Goal: Task Accomplishment & Management: Manage account settings

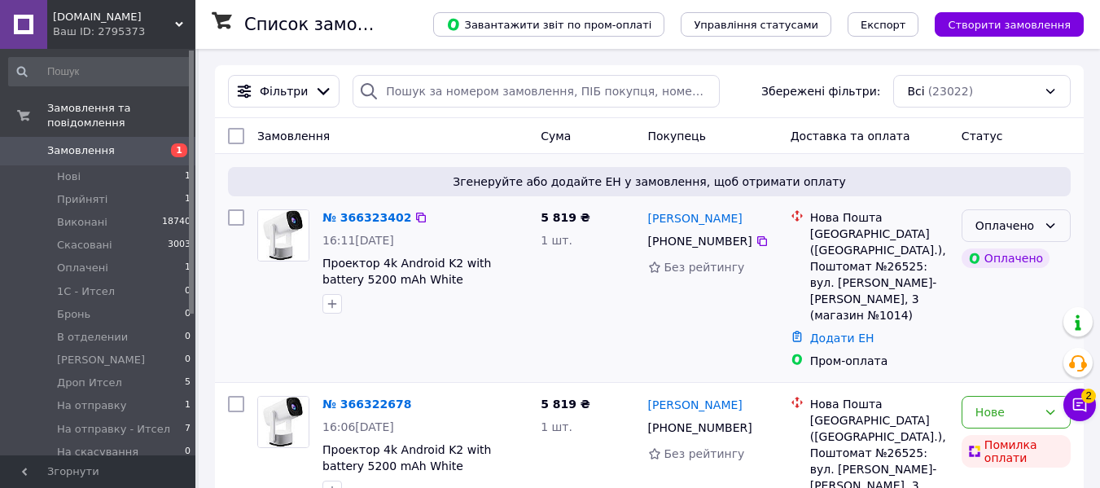
click at [1049, 234] on div "Оплачено" at bounding box center [1016, 225] width 109 height 33
click at [1029, 261] on li "Прийнято" at bounding box center [1015, 261] width 107 height 29
click at [373, 213] on link "№ 366323402" at bounding box center [366, 217] width 89 height 13
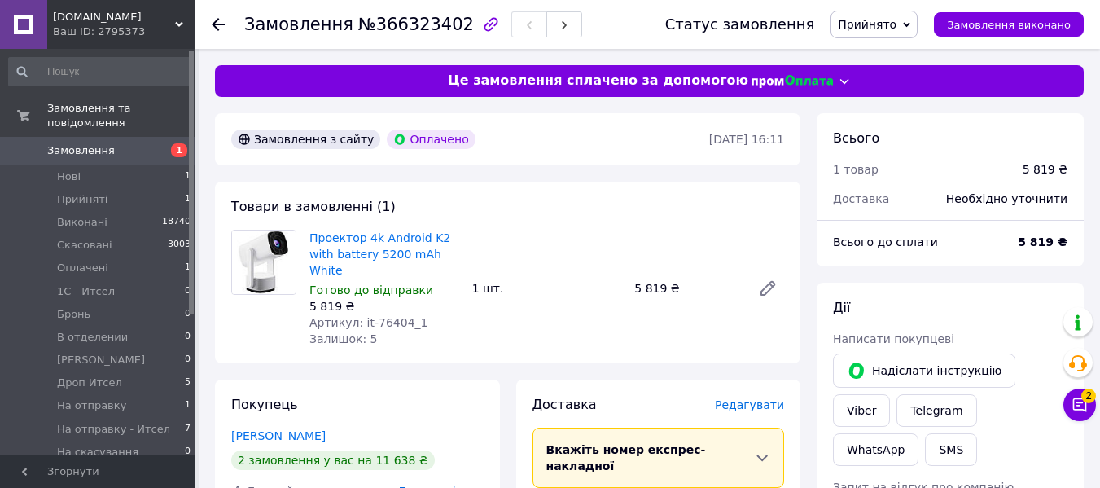
click at [216, 23] on icon at bounding box center [218, 24] width 13 height 13
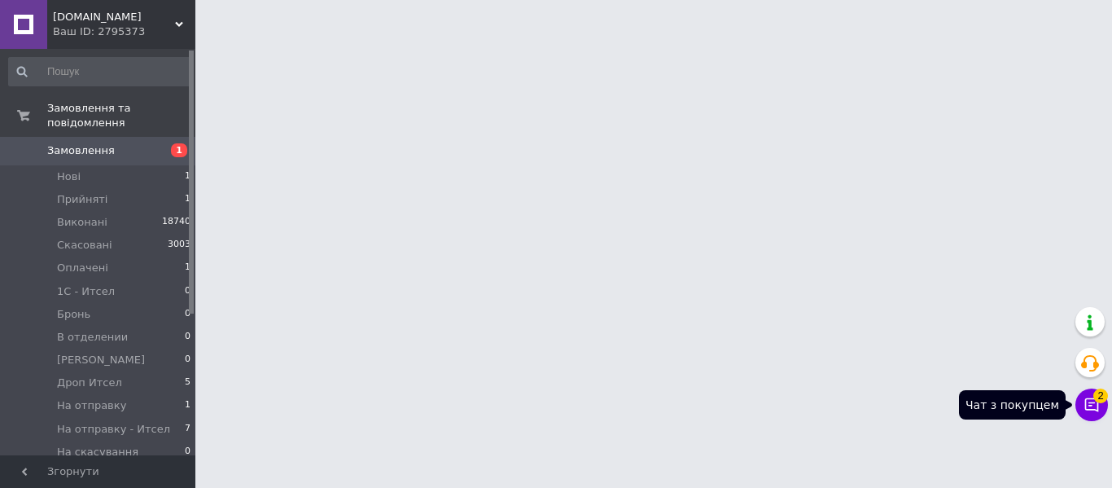
click at [1088, 397] on icon at bounding box center [1092, 405] width 16 height 16
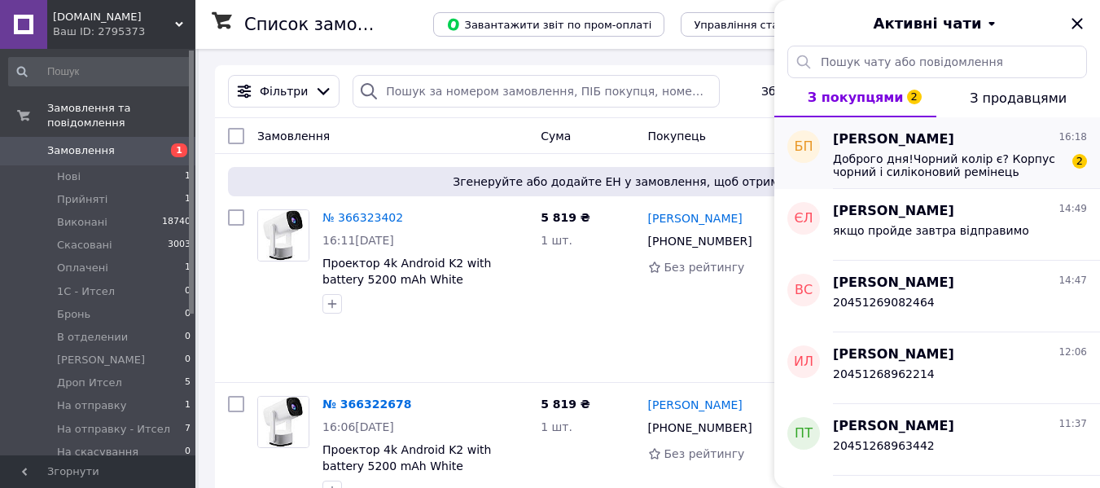
click at [884, 159] on span "Доброго дня!Чорний колір є? Корпус чорний і силіконовий ремінець чорний?" at bounding box center [948, 165] width 231 height 26
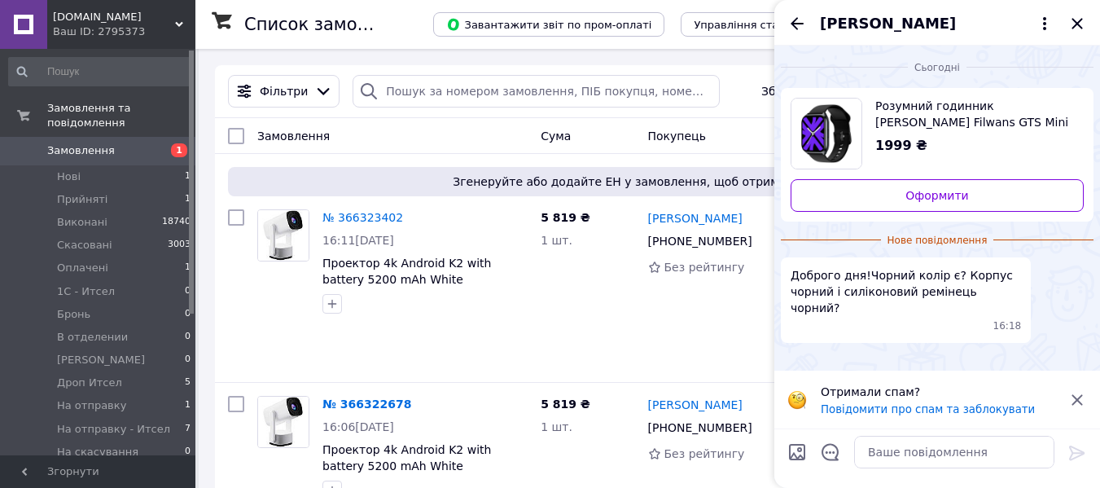
click at [918, 114] on span "Розумний годинник Xiaomi Haylou Filwans GTS Mini Smartwatch Black (GTS Mini Bla…" at bounding box center [972, 114] width 195 height 33
click at [941, 110] on span "Розумний годинник Xiaomi Haylou Filwans GTS Mini Smartwatch Black (GTS Mini Bla…" at bounding box center [972, 114] width 195 height 33
click at [940, 453] on textarea at bounding box center [954, 452] width 200 height 33
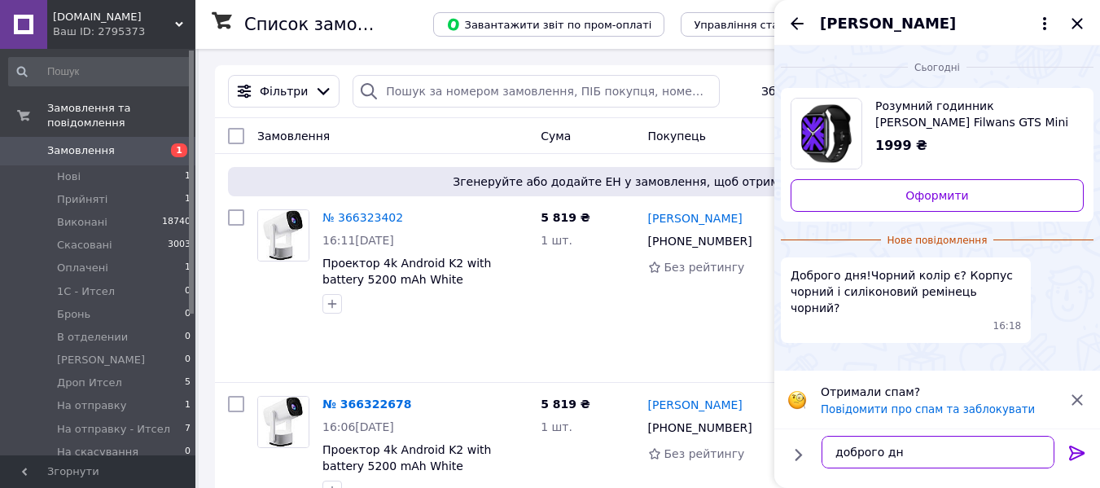
type textarea "доброго дня"
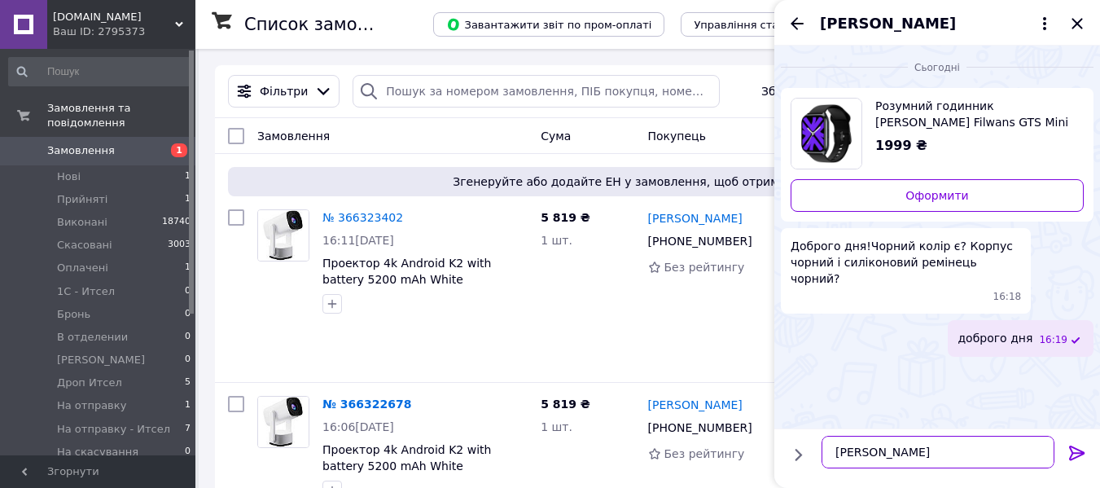
type textarea "тітан блек"
drag, startPoint x: 892, startPoint y: 453, endPoint x: 815, endPoint y: 449, distance: 77.4
click at [815, 449] on div "тітан блек тітан блек" at bounding box center [938, 452] width 246 height 46
type textarea "к"
type textarea "так як на фото"
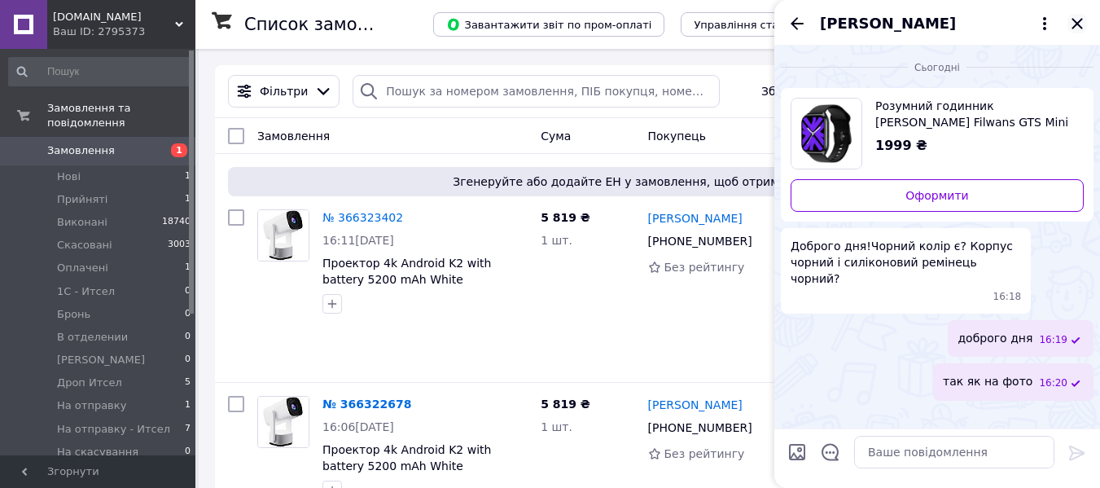
click at [1075, 20] on icon "Закрити" at bounding box center [1077, 24] width 20 height 20
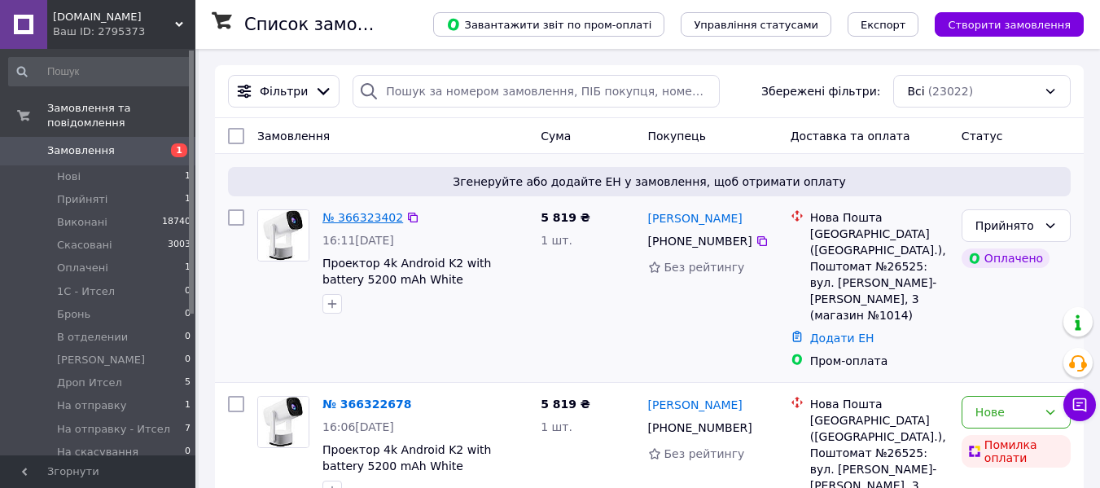
click at [357, 217] on link "№ 366323402" at bounding box center [362, 217] width 81 height 13
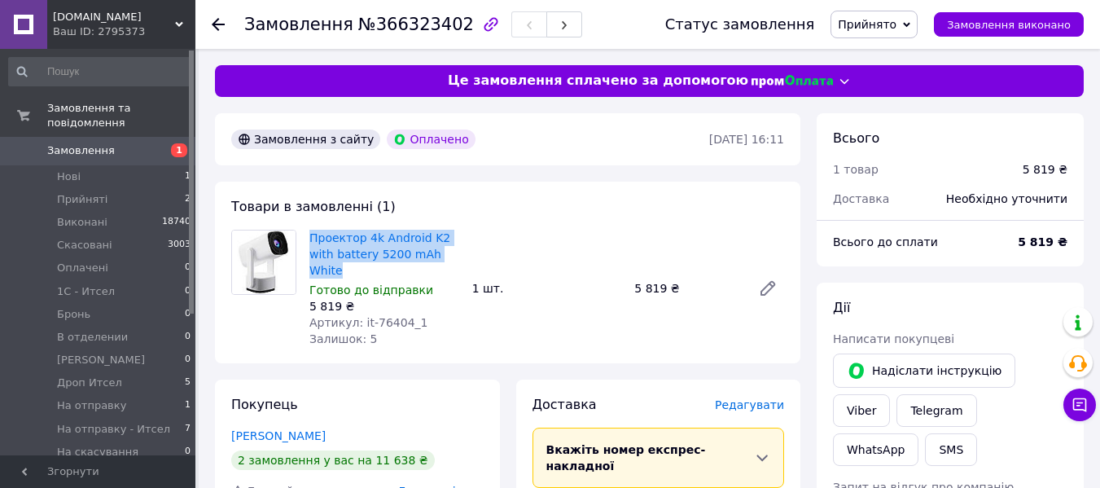
drag, startPoint x: 305, startPoint y: 238, endPoint x: 471, endPoint y: 253, distance: 166.8
click at [471, 253] on div "Проектор 4k Android K2 with battery 5200 mAh White Готово до відправки 5 819 ₴ …" at bounding box center [547, 288] width 488 height 124
copy link "Проектор 4k Android K2 with battery 5200 mAh White"
click at [890, 394] on link "Viber" at bounding box center [861, 410] width 57 height 33
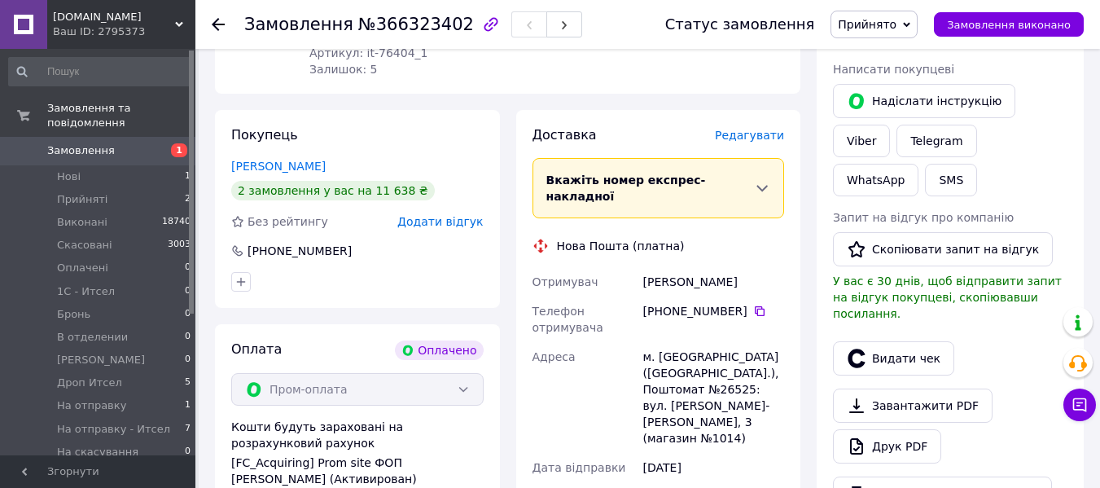
scroll to position [326, 0]
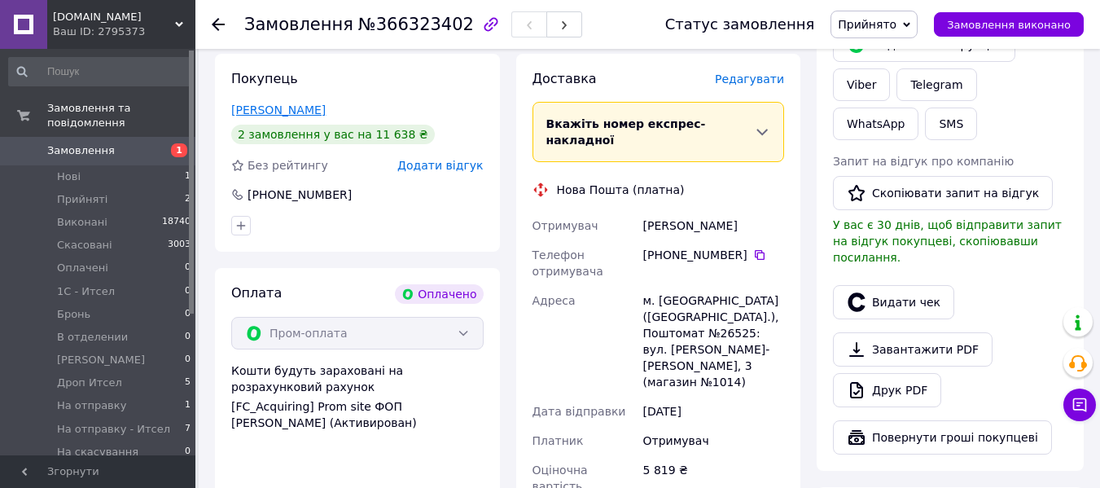
click at [300, 103] on link "Контарьов Дмитрій" at bounding box center [278, 109] width 94 height 13
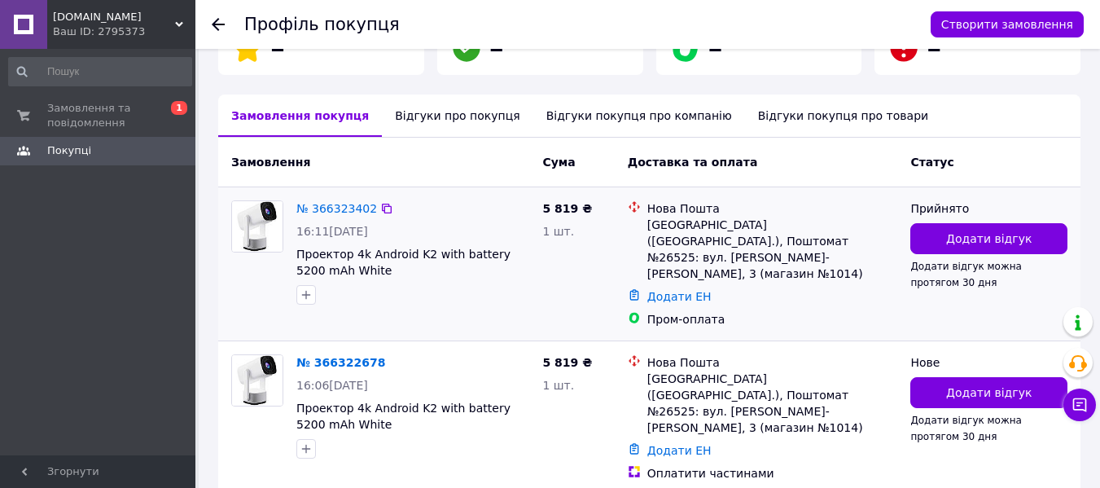
scroll to position [360, 0]
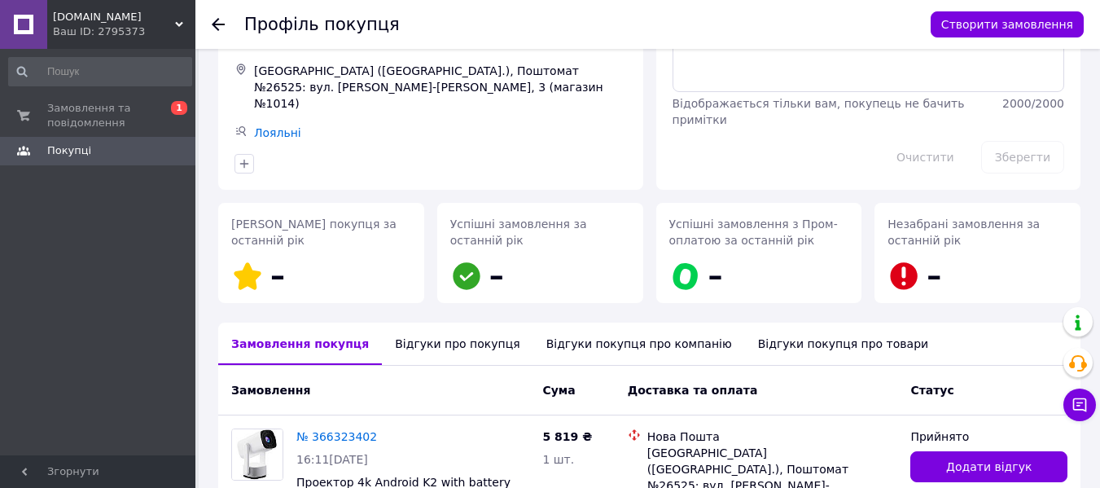
click at [221, 21] on icon at bounding box center [218, 24] width 13 height 13
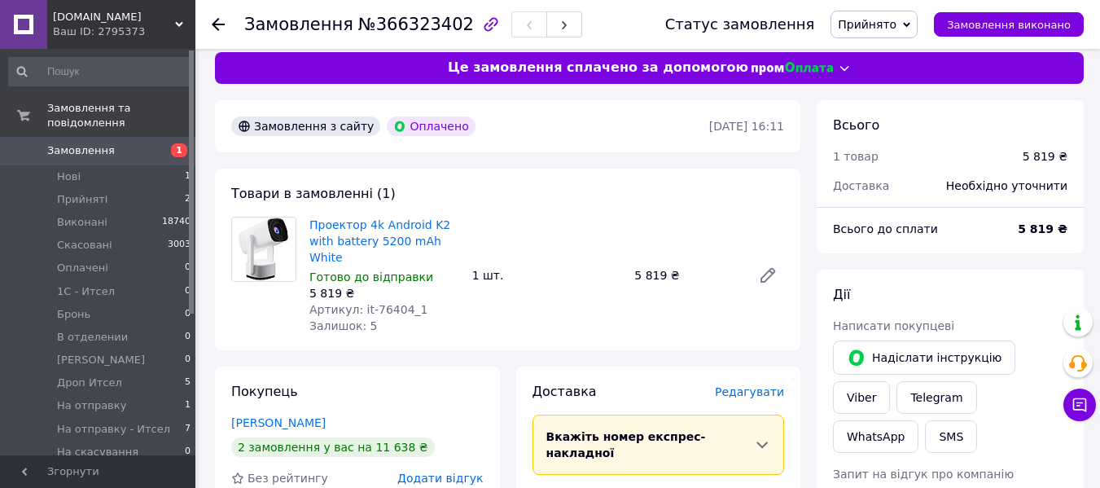
scroll to position [12, 0]
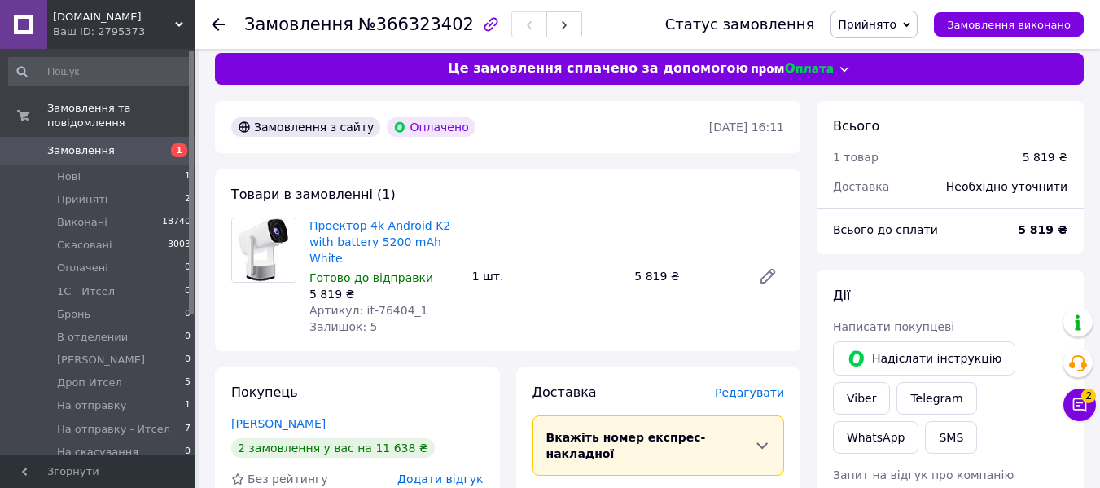
click at [887, 26] on span "Прийнято" at bounding box center [867, 24] width 59 height 13
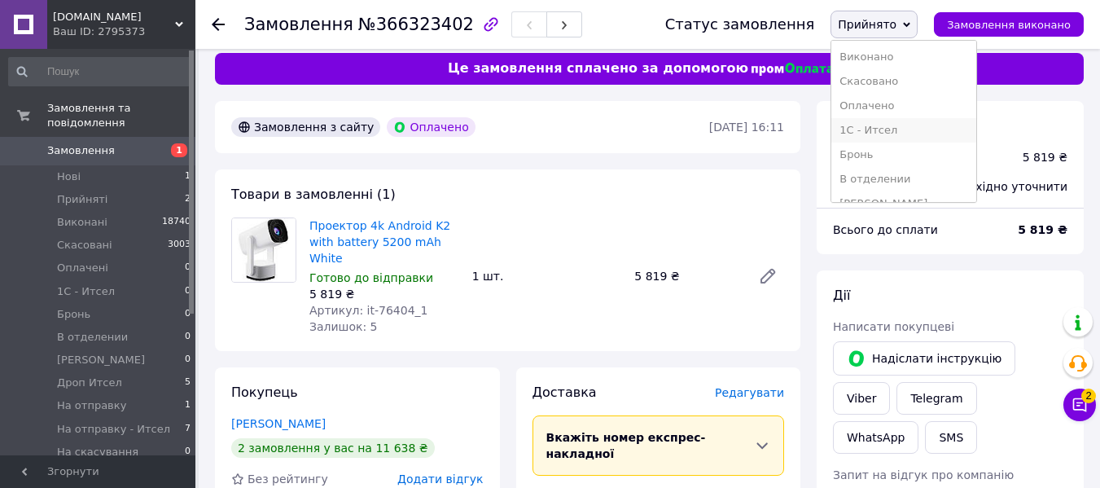
scroll to position [81, 0]
click at [916, 143] on li "Дроп Итсел" at bounding box center [903, 146] width 145 height 24
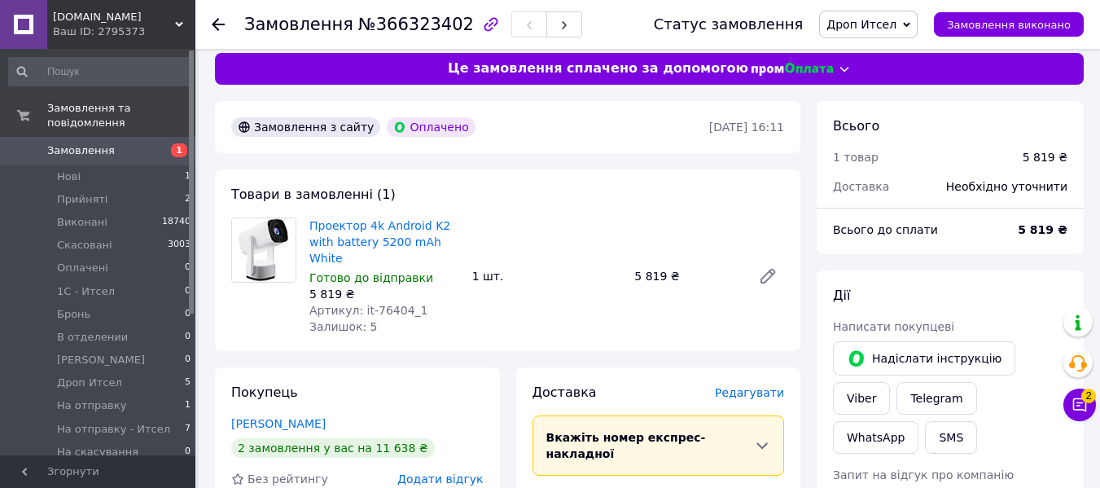
click at [218, 21] on icon at bounding box center [218, 24] width 13 height 13
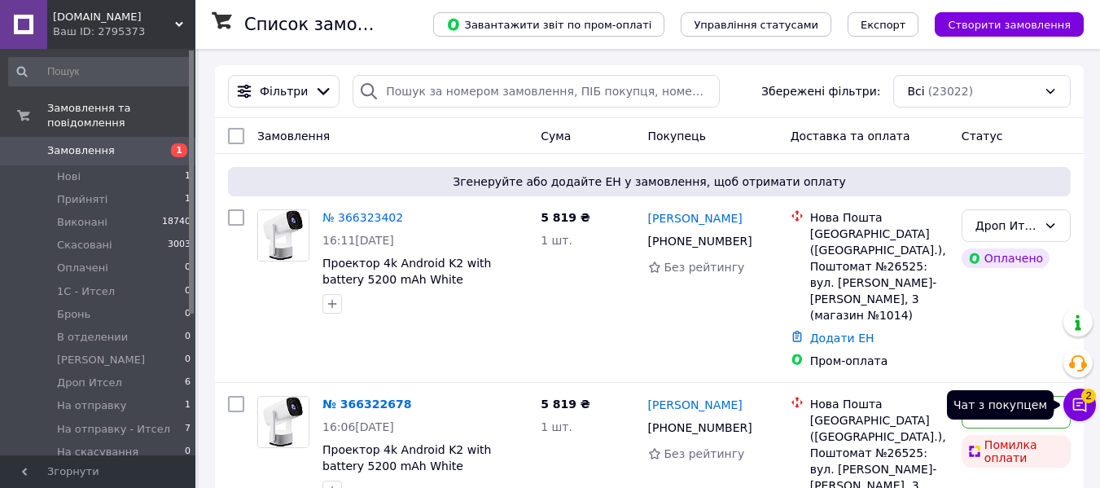
click at [1080, 403] on icon at bounding box center [1080, 405] width 14 height 14
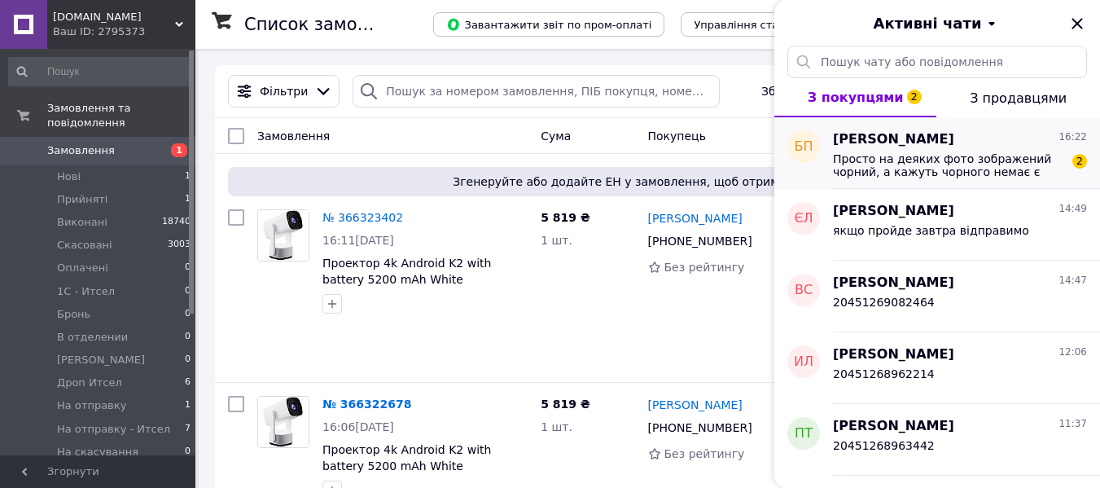
click at [868, 155] on span "Просто на деяких фото зображений чорний, а кажуть чорного немає є Black Blue. Ц…" at bounding box center [948, 165] width 231 height 26
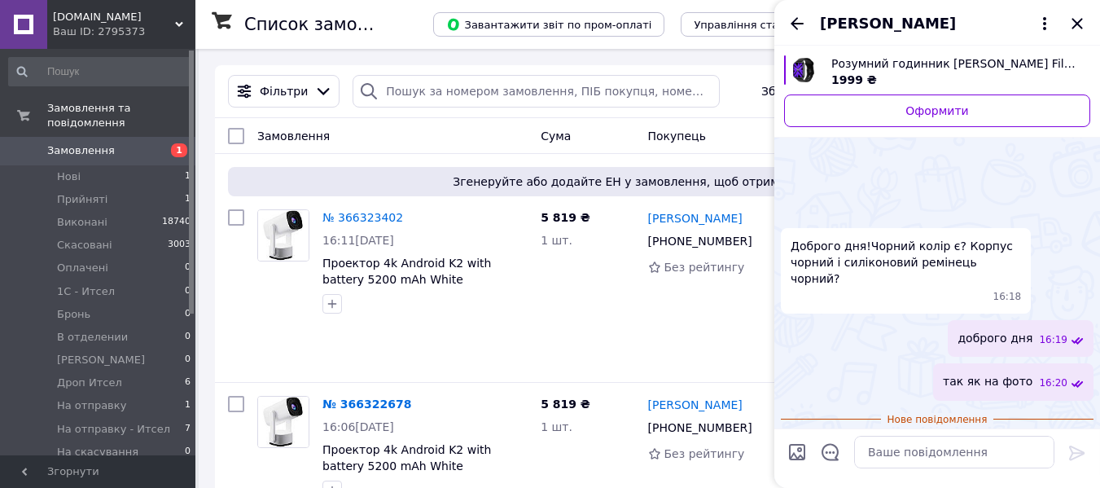
scroll to position [127, 0]
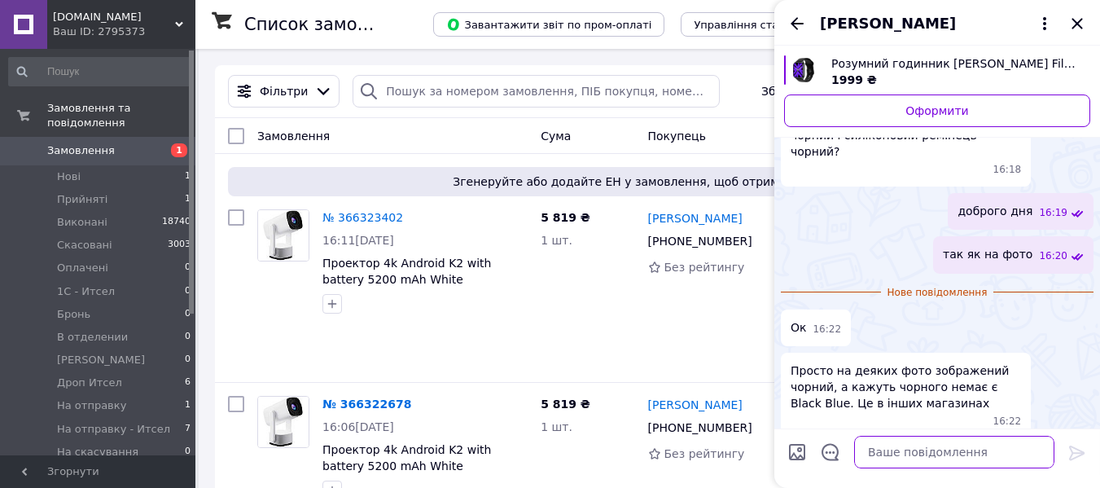
click at [922, 459] on textarea at bounding box center [954, 452] width 200 height 33
paste textarea "Умные часы Xiaomi Haylou Filwans GTS Mini Smartwatch Black"
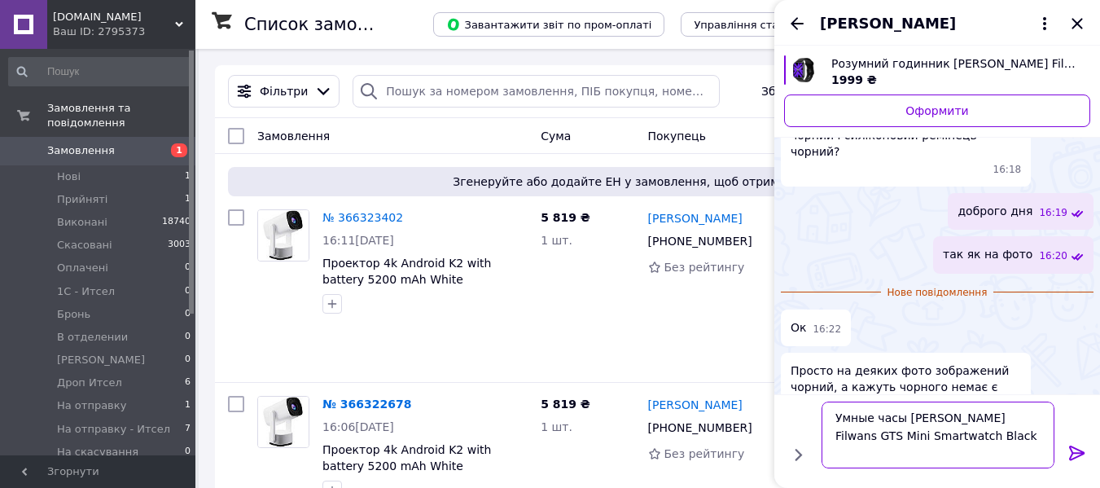
type textarea "Умные часы Xiaomi Haylou Filwans GTS Mini Smartwatch Black"
click at [1076, 452] on icon at bounding box center [1076, 452] width 15 height 15
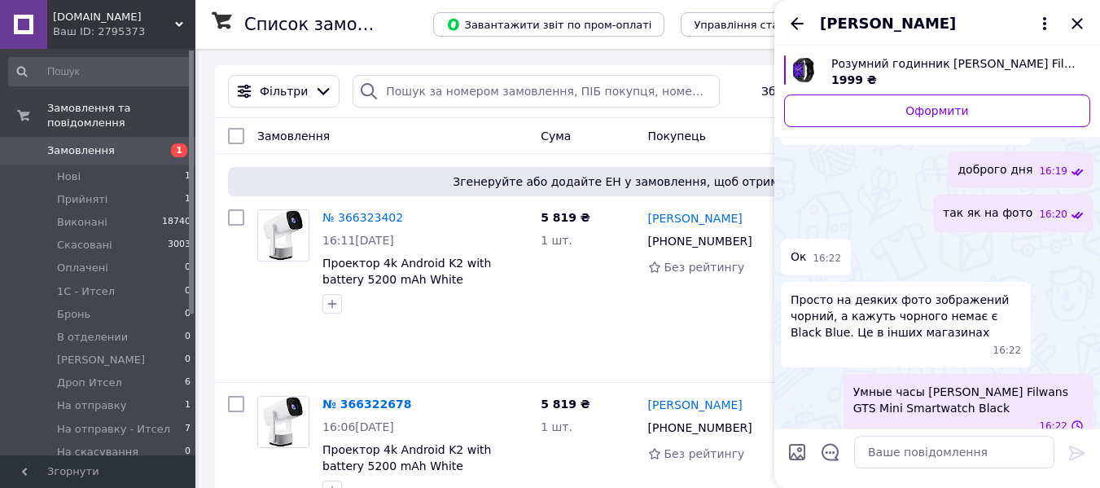
scroll to position [132, 0]
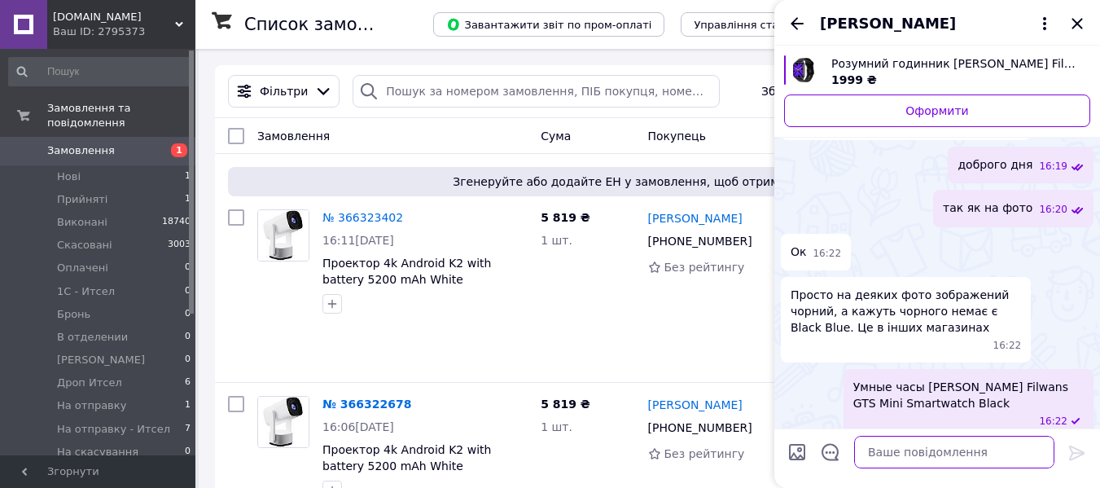
click at [1012, 451] on textarea at bounding box center [954, 452] width 200 height 33
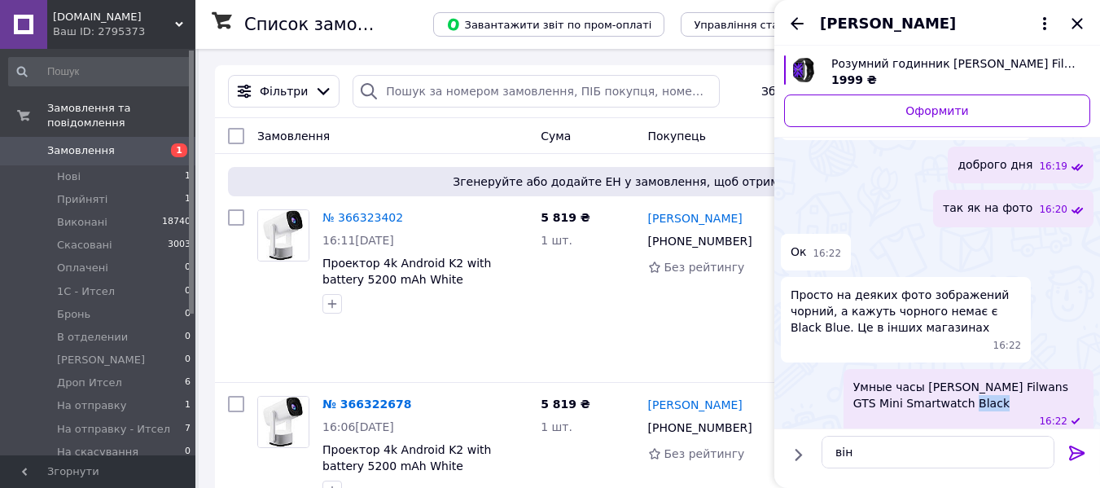
drag, startPoint x: 917, startPoint y: 384, endPoint x: 946, endPoint y: 387, distance: 29.4
click at [946, 387] on span "Умные часы Xiaomi Haylou Filwans GTS Mini Smartwatch Black" at bounding box center [968, 395] width 230 height 33
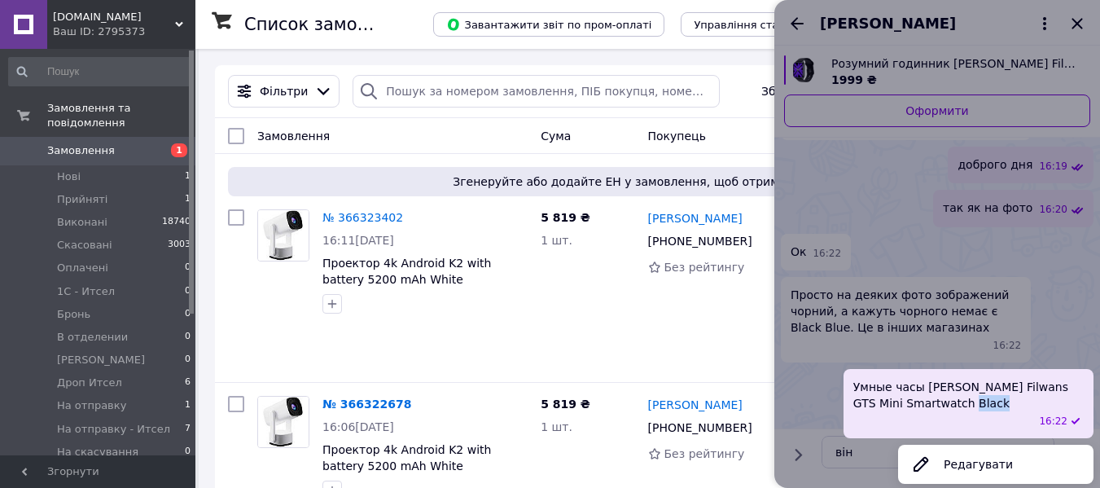
copy span "Black"
click at [862, 454] on div at bounding box center [937, 244] width 326 height 488
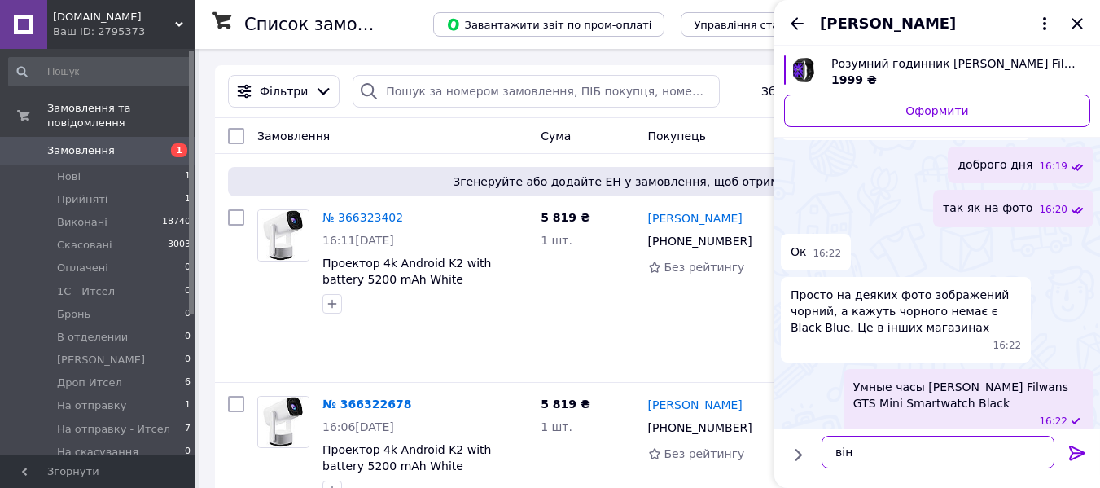
click at [863, 453] on textarea "він" at bounding box center [938, 452] width 233 height 33
paste textarea "Black"
type textarea "він Black"
drag, startPoint x: 1077, startPoint y: 449, endPoint x: 1057, endPoint y: 447, distance: 20.4
click at [1075, 449] on icon at bounding box center [1077, 453] width 20 height 20
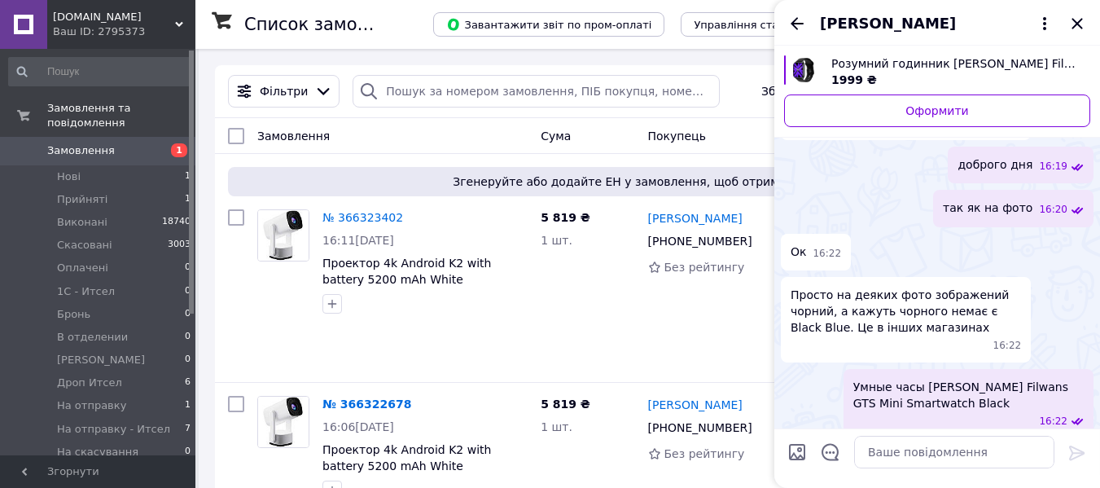
scroll to position [175, 0]
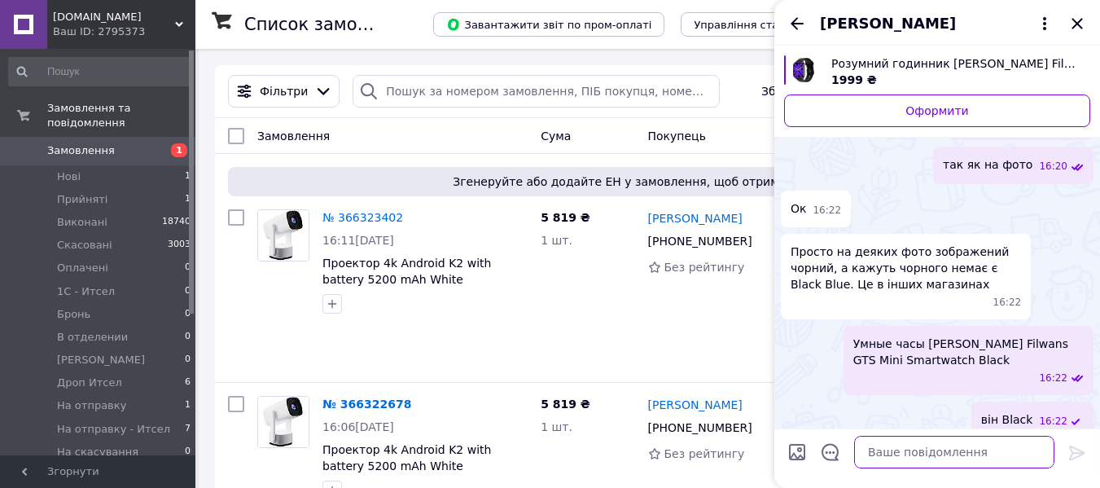
drag, startPoint x: 970, startPoint y: 456, endPoint x: 970, endPoint y: 447, distance: 9.0
click at [970, 449] on textarea at bounding box center [954, 452] width 200 height 33
type textarea "чорний"
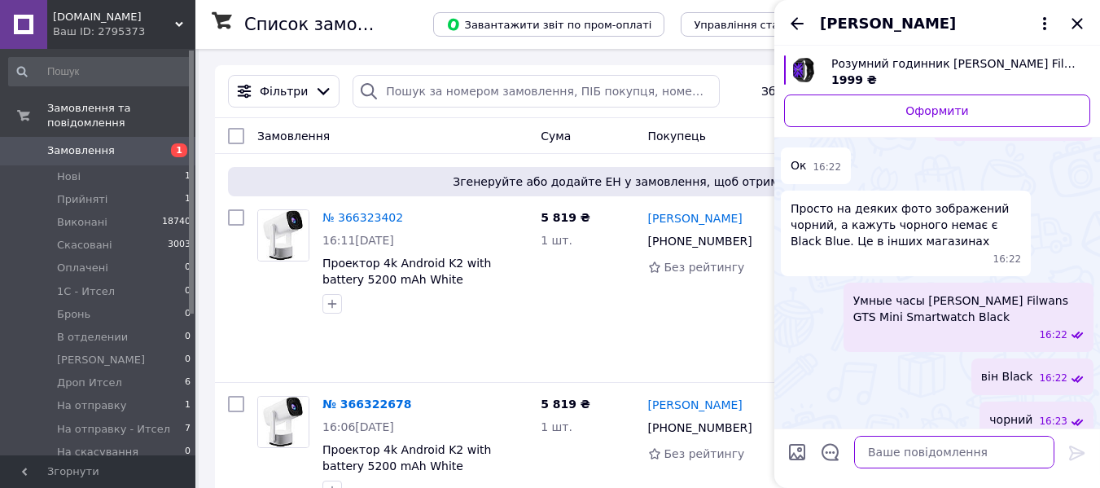
click at [922, 453] on textarea at bounding box center [954, 452] width 200 height 33
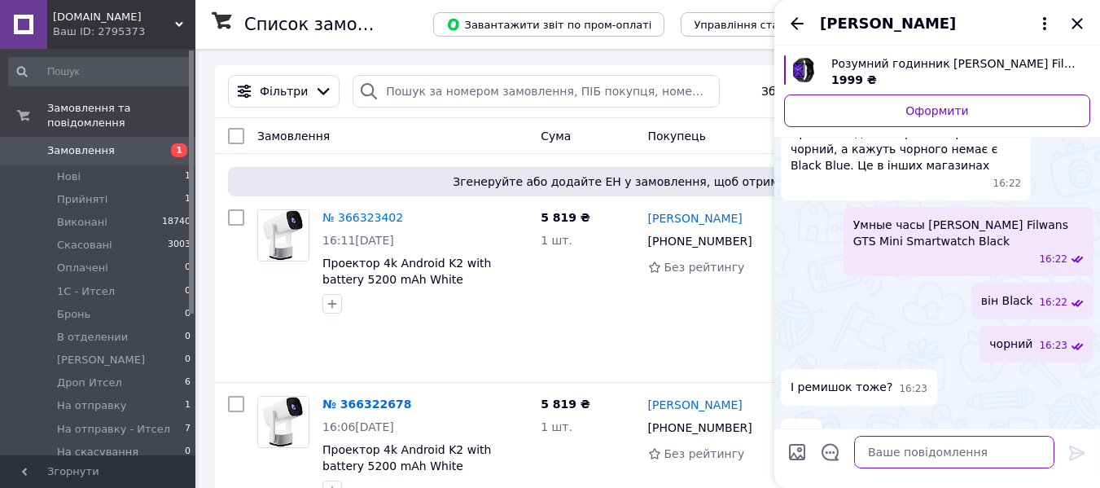
scroll to position [310, 0]
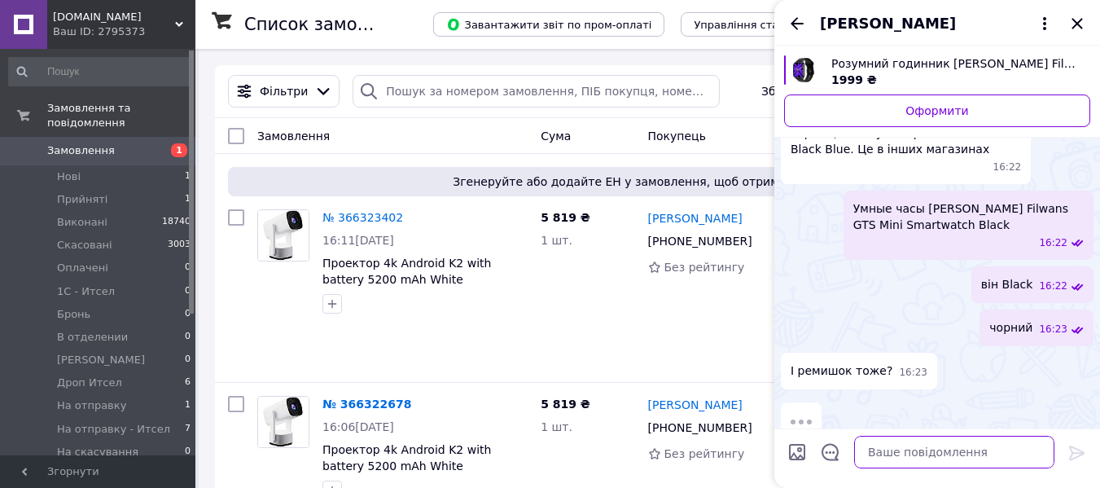
click at [920, 454] on textarea at bounding box center [954, 452] width 200 height 33
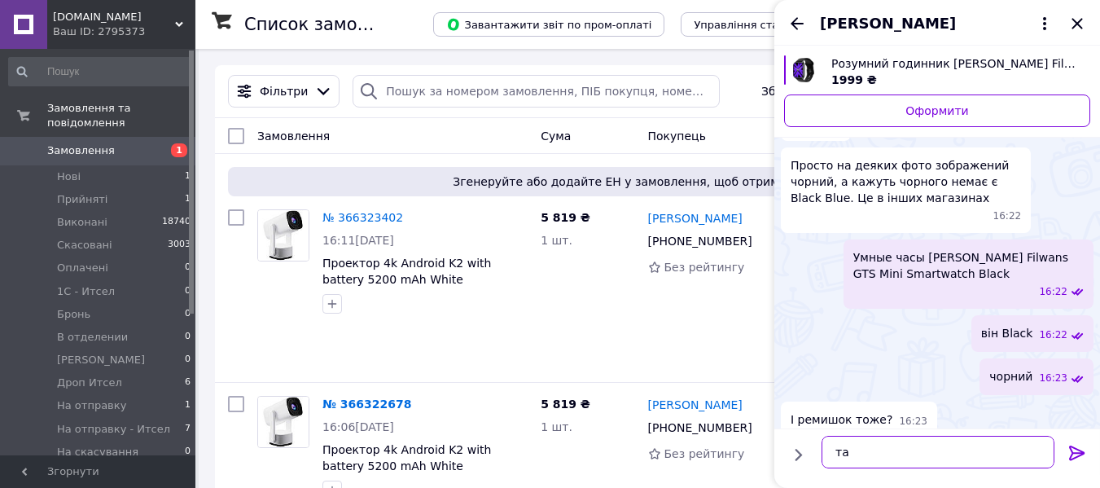
type textarea "так"
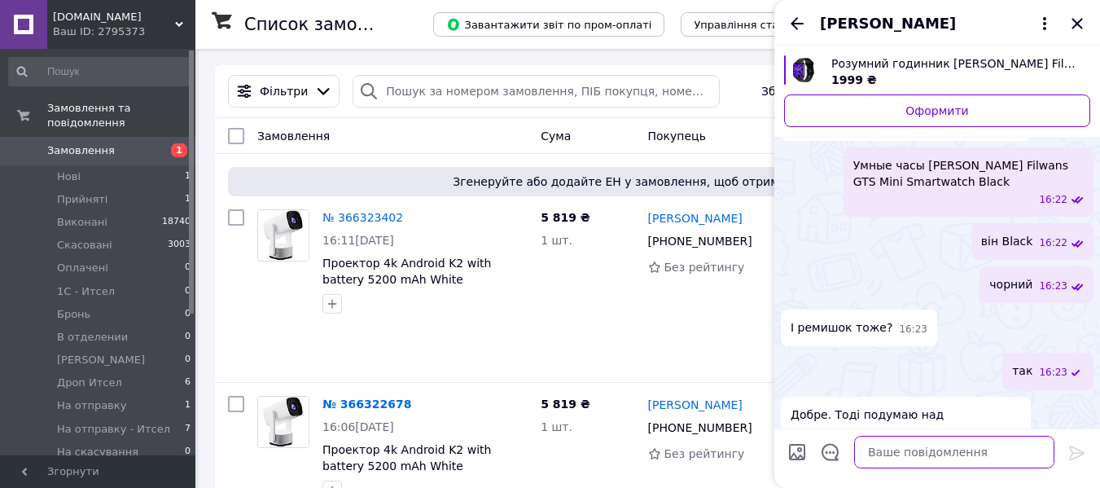
scroll to position [365, 0]
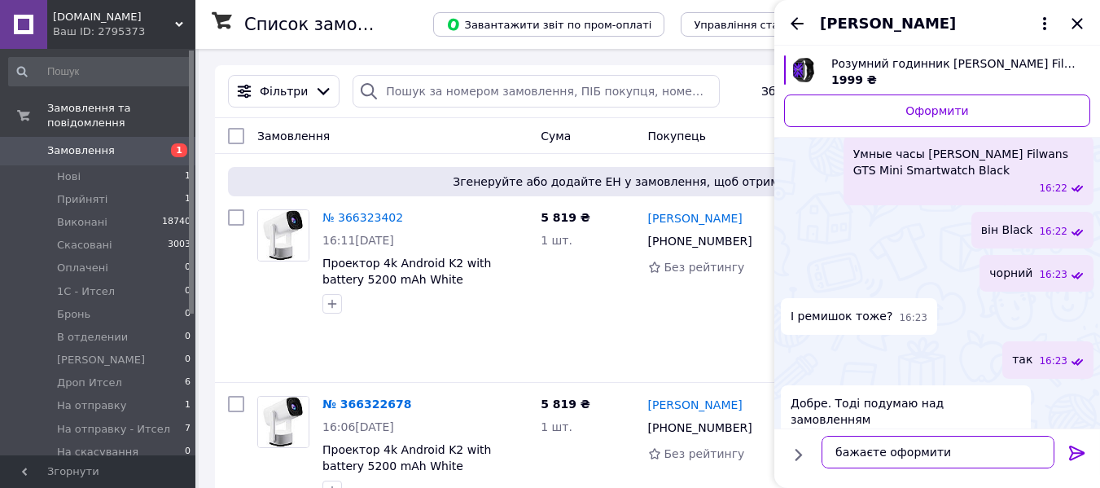
type textarea "бажаєте оформити?"
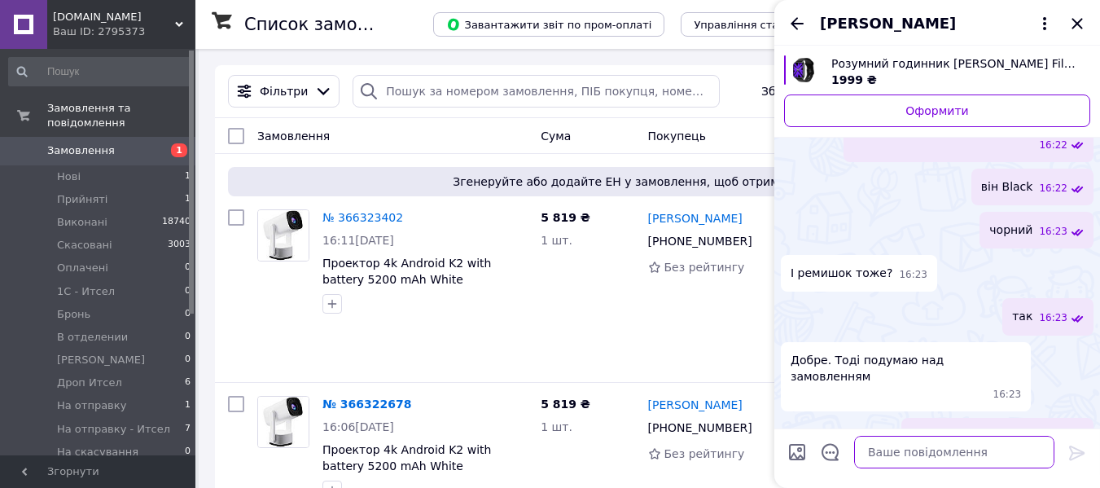
click at [905, 454] on textarea at bounding box center [954, 452] width 200 height 33
type textarea "добре"
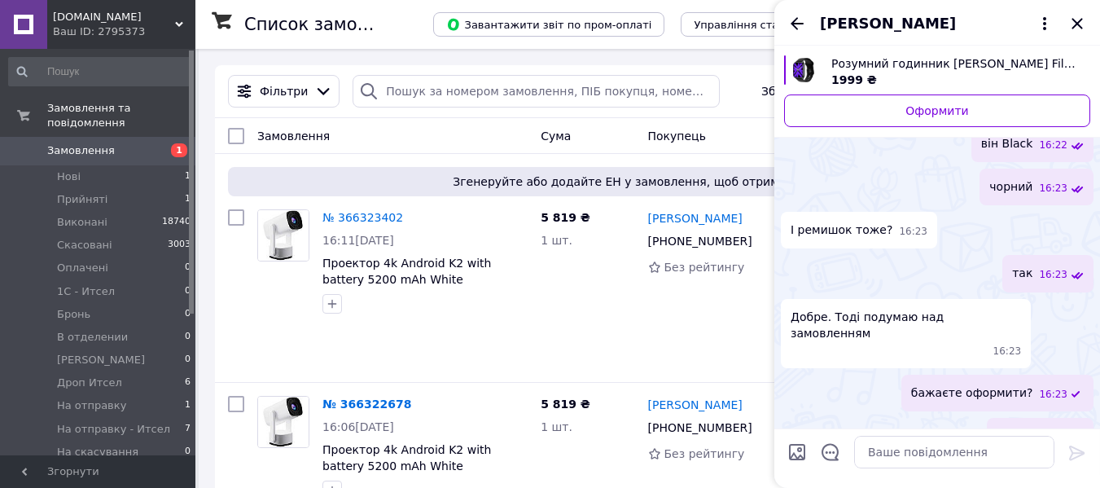
click at [993, 384] on span "бажаєте оформити?" at bounding box center [972, 392] width 122 height 17
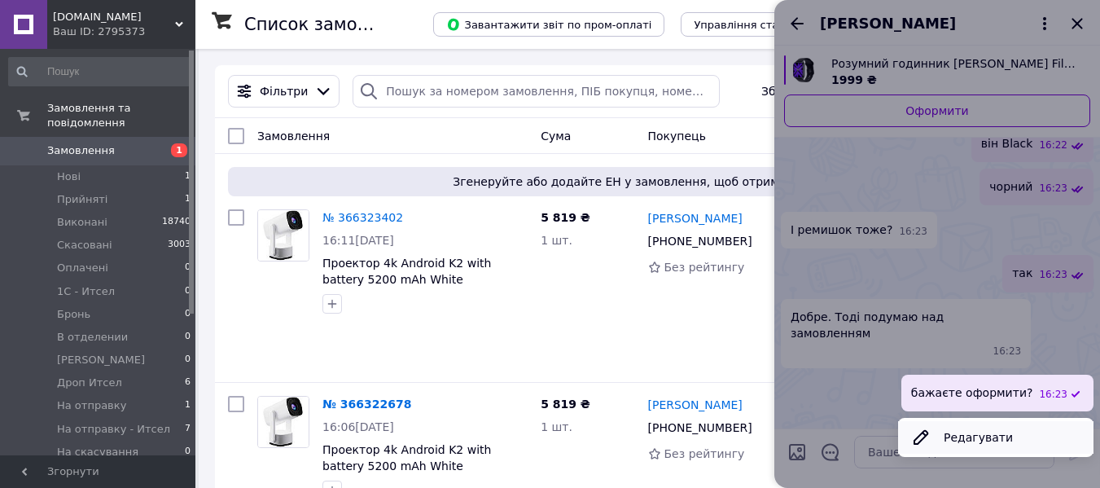
click at [996, 421] on button "Редагувати" at bounding box center [995, 437] width 195 height 33
type textarea "бажаєте оформити?"
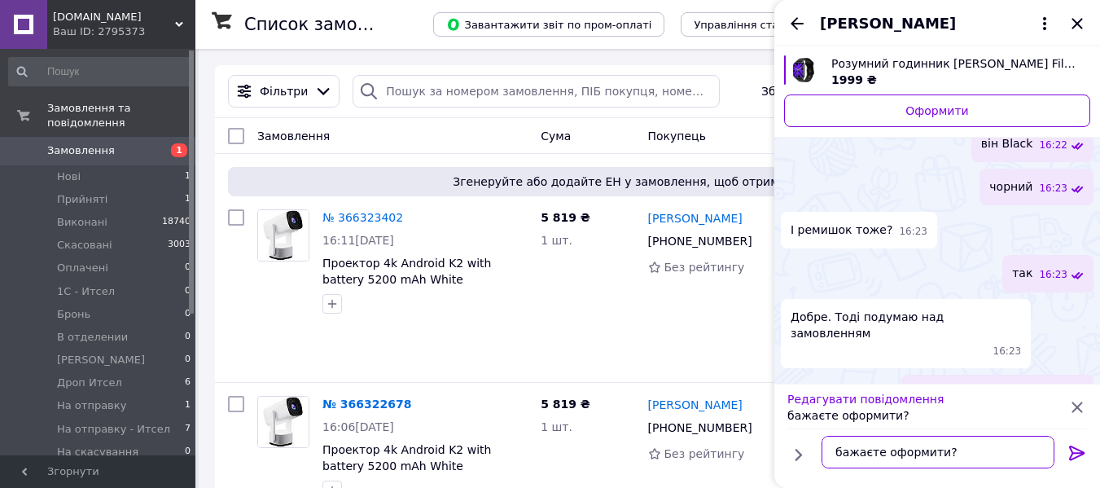
drag, startPoint x: 936, startPoint y: 455, endPoint x: 825, endPoint y: 456, distance: 110.7
click at [825, 456] on textarea "бажаєте оформити?" at bounding box center [938, 452] width 233 height 33
click at [1078, 405] on icon at bounding box center [1077, 407] width 20 height 20
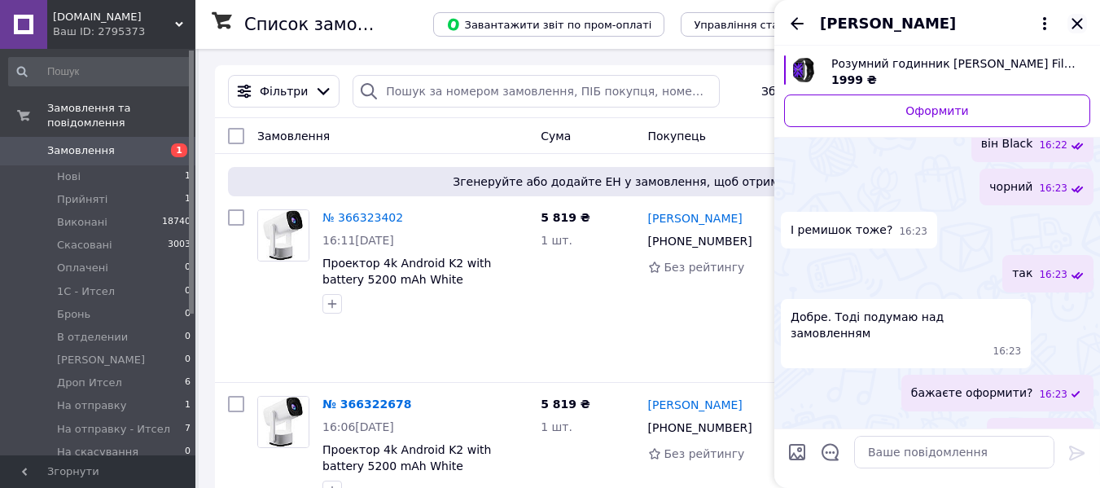
click at [1077, 24] on icon "Закрити" at bounding box center [1076, 23] width 11 height 11
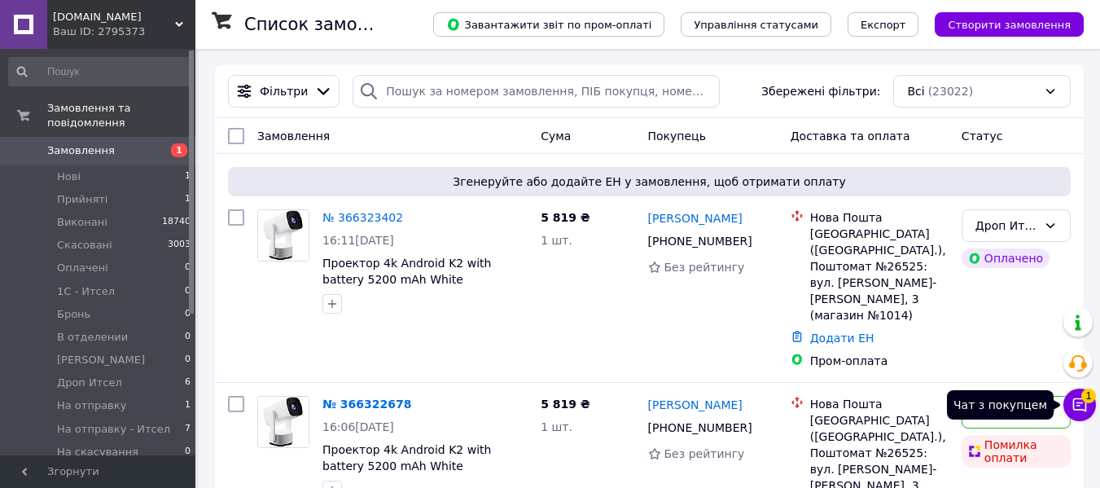
click at [1086, 398] on span "1" at bounding box center [1088, 395] width 15 height 15
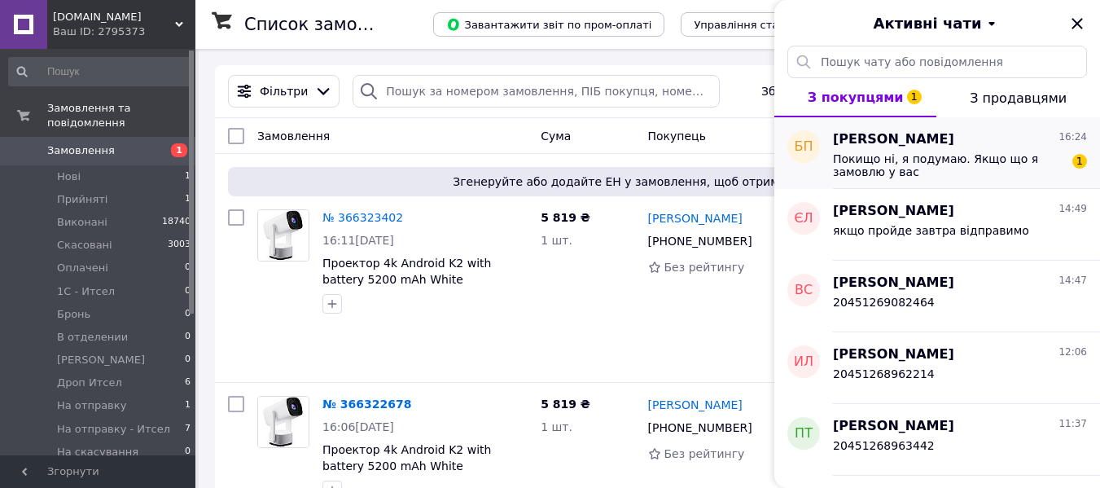
click at [906, 165] on span "Покищо ні, я подумаю. Якщо що я замовлю у вас" at bounding box center [948, 165] width 231 height 26
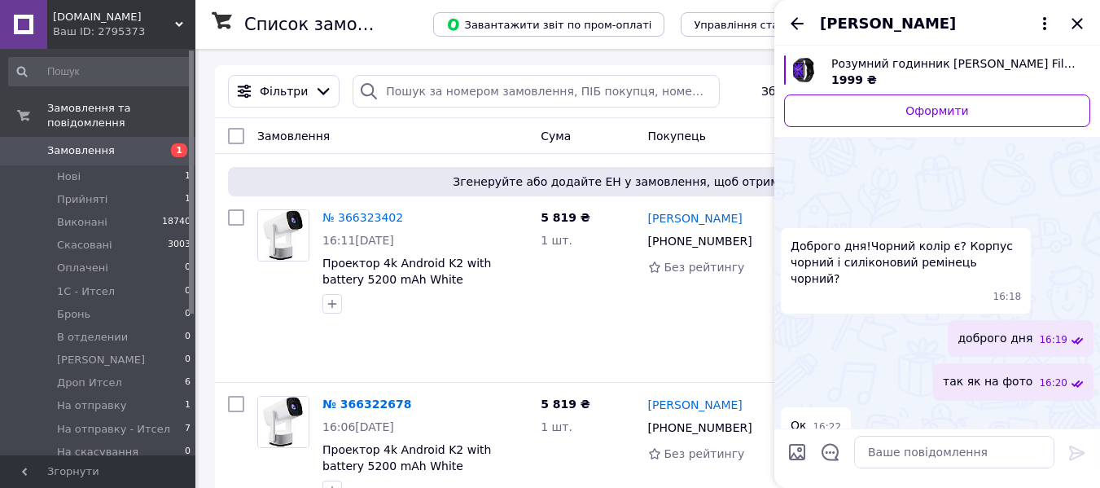
scroll to position [598, 0]
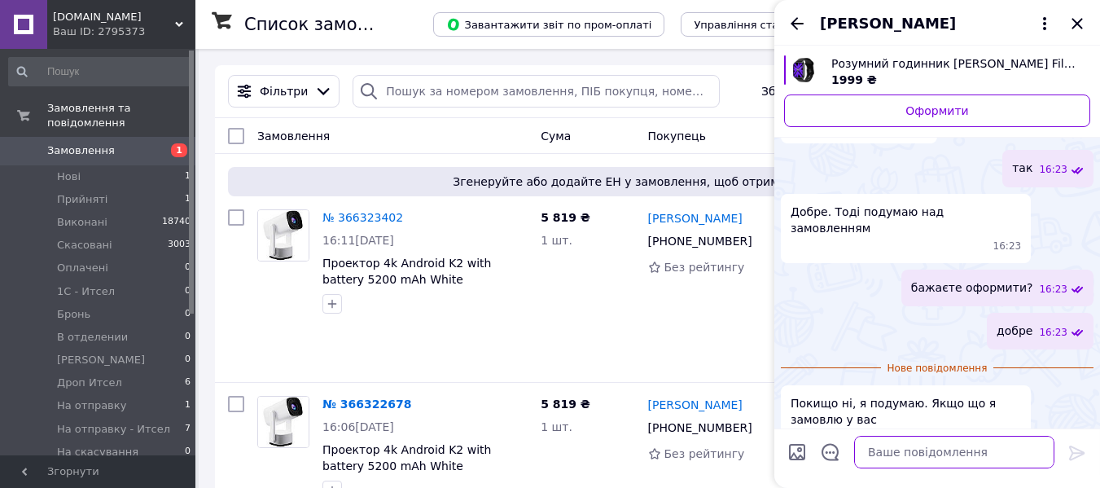
click at [923, 454] on textarea at bounding box center [954, 452] width 200 height 33
click at [1076, 19] on icon "Закрити" at bounding box center [1077, 24] width 20 height 20
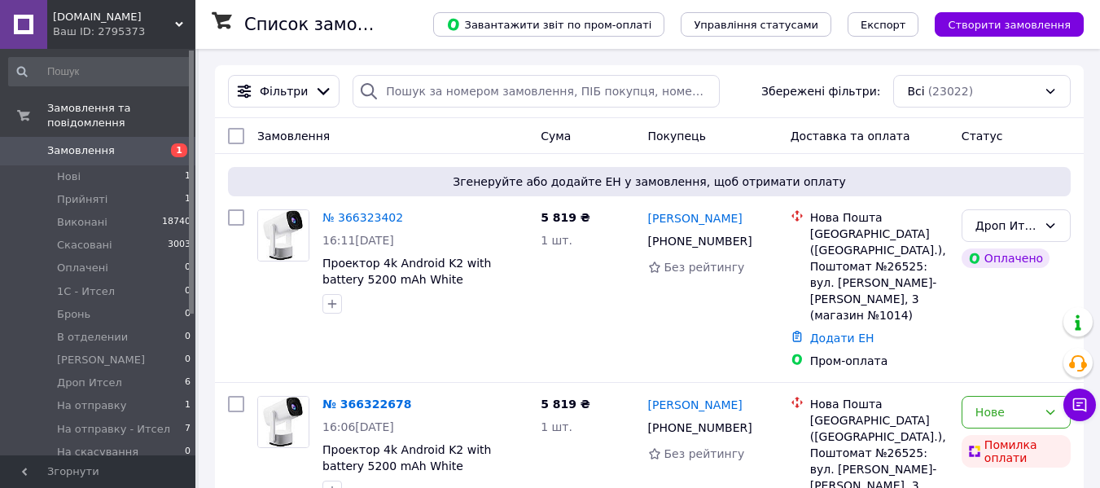
click at [125, 143] on span "Замовлення" at bounding box center [98, 150] width 103 height 15
click at [142, 394] on li "На отправку 1" at bounding box center [100, 405] width 200 height 23
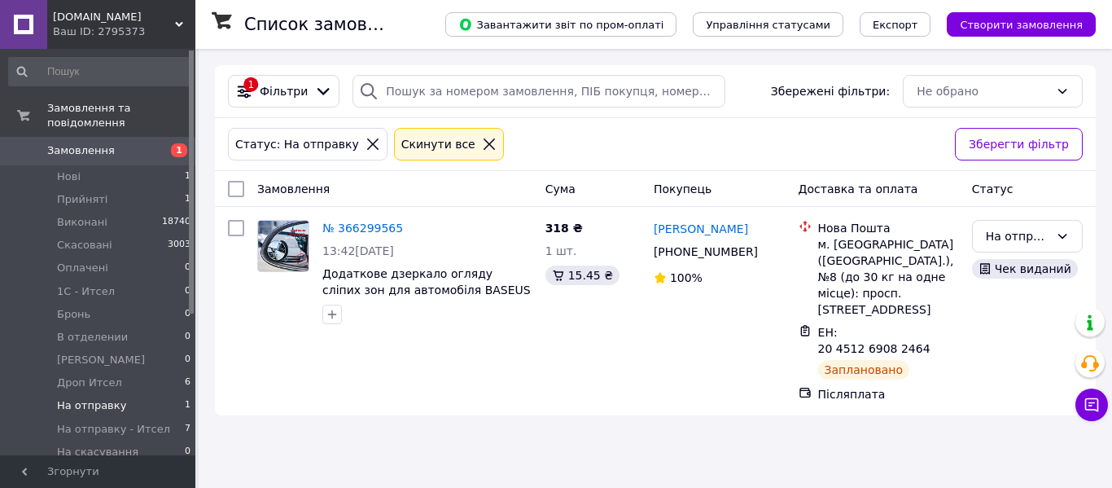
click at [106, 143] on span "Замовлення" at bounding box center [81, 150] width 68 height 15
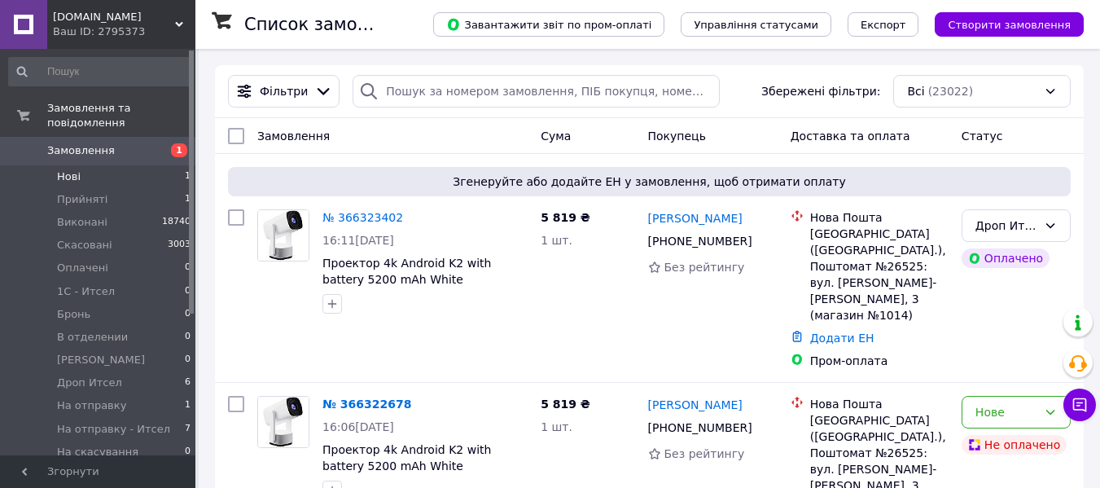
click at [103, 165] on li "Нові 1" at bounding box center [100, 176] width 200 height 23
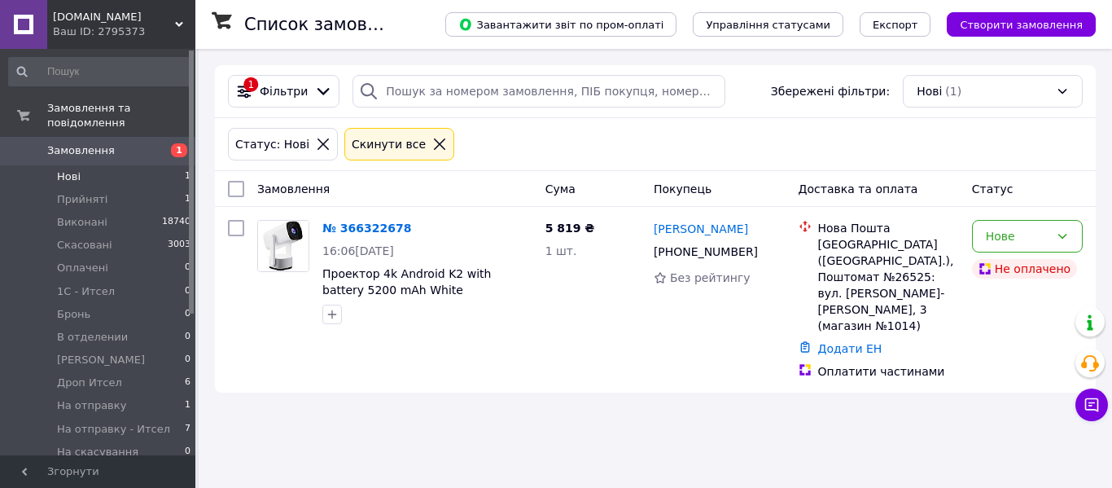
click at [97, 143] on span "Замовлення" at bounding box center [81, 150] width 68 height 15
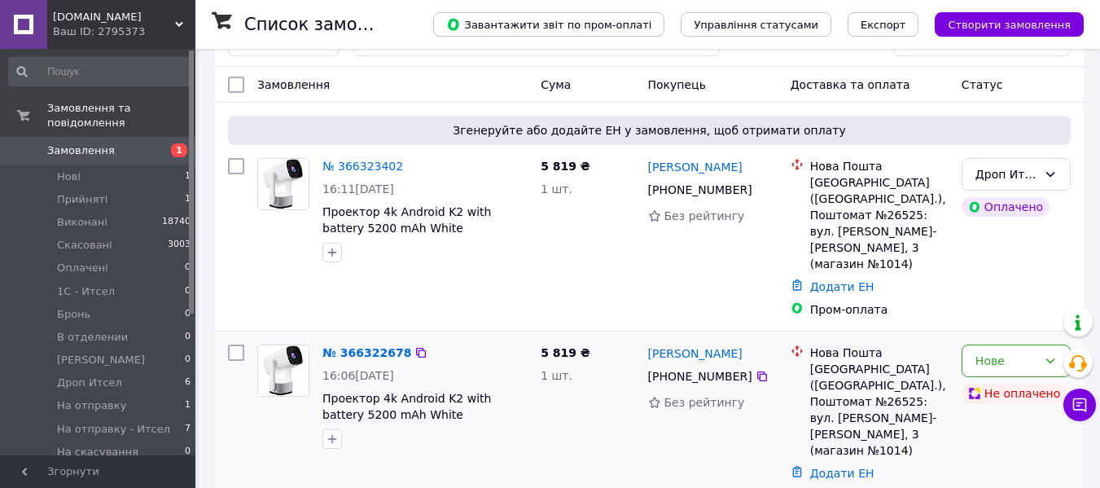
scroll to position [163, 0]
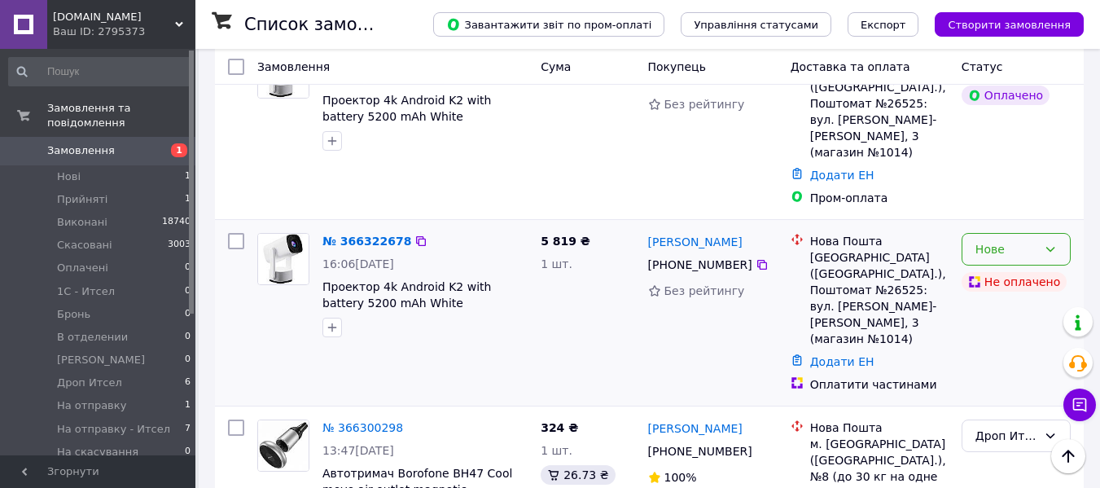
click at [1050, 243] on icon at bounding box center [1050, 249] width 13 height 13
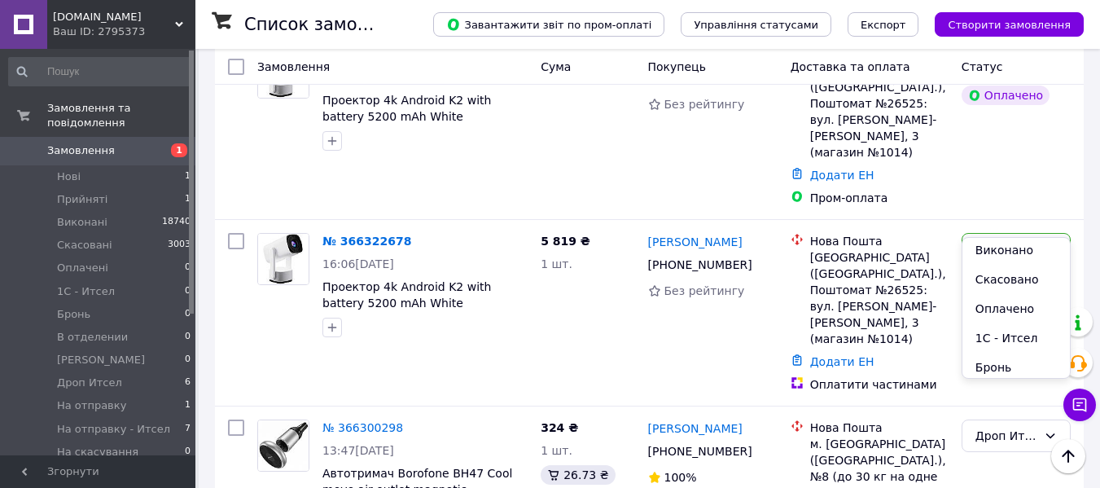
scroll to position [0, 0]
click at [1024, 308] on li "Скасовано" at bounding box center [1015, 310] width 107 height 29
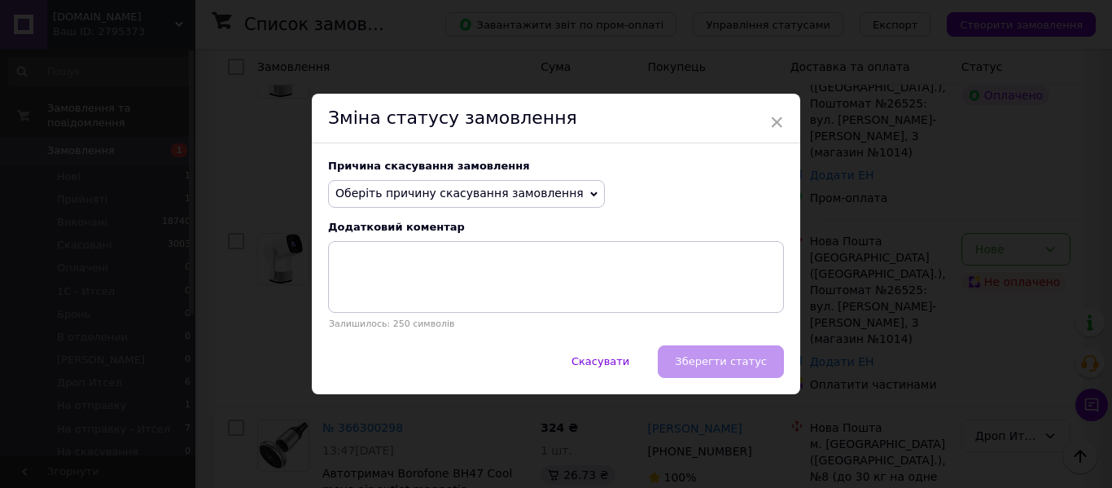
click at [530, 193] on span "Оберіть причину скасування замовлення" at bounding box center [459, 192] width 248 height 13
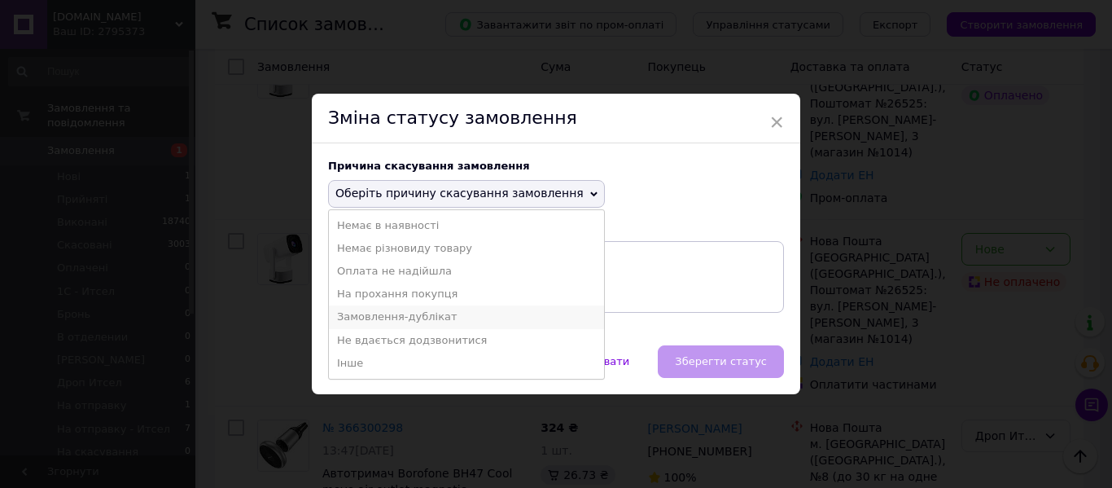
click at [415, 317] on li "Замовлення-дублікат" at bounding box center [466, 316] width 275 height 23
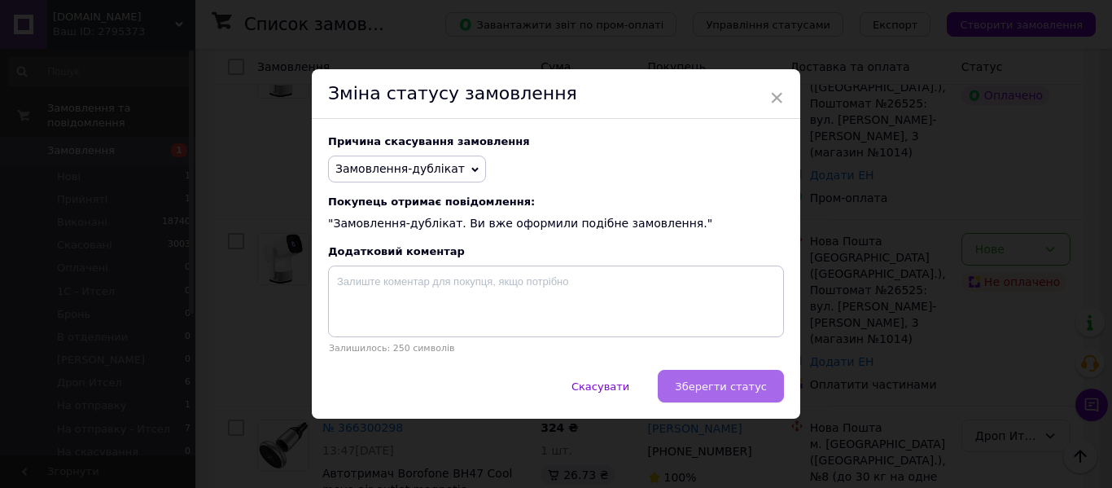
click at [718, 392] on span "Зберегти статус" at bounding box center [721, 386] width 92 height 12
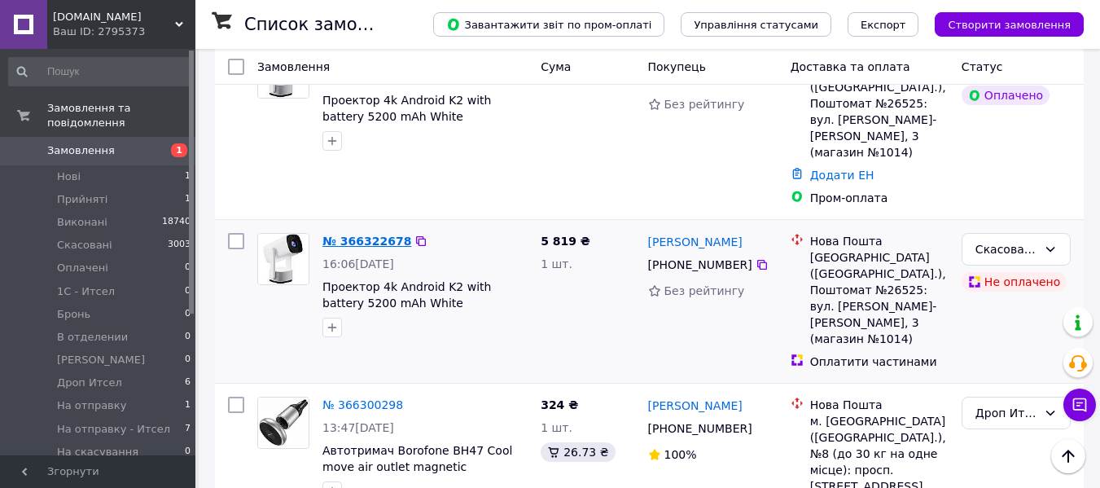
click at [374, 234] on link "№ 366322678" at bounding box center [366, 240] width 89 height 13
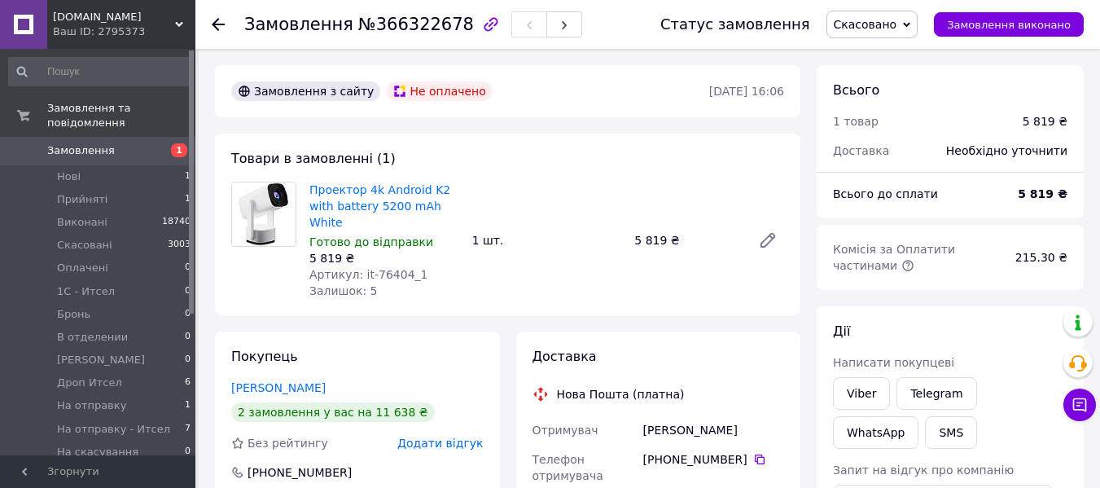
click at [214, 24] on use at bounding box center [218, 24] width 13 height 13
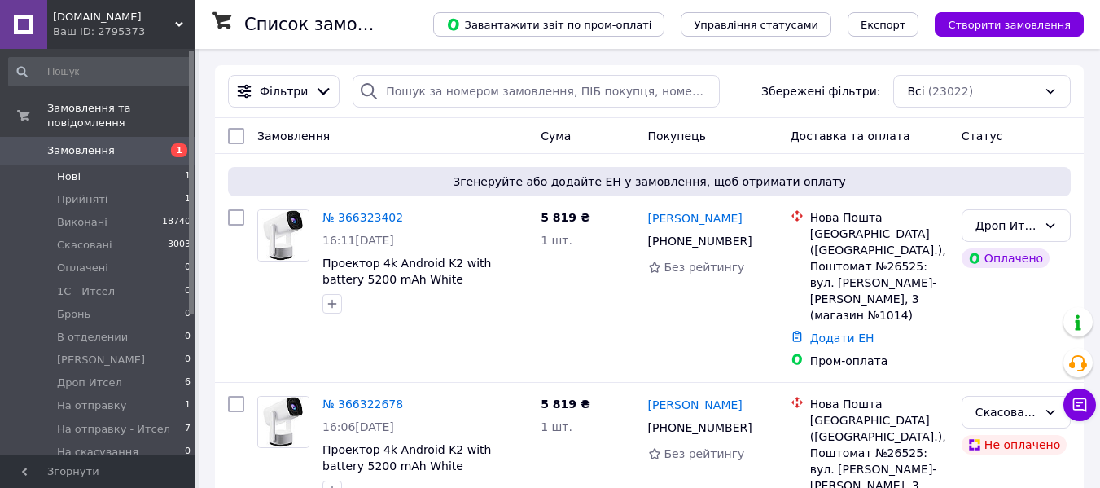
click at [81, 165] on li "Нові 1" at bounding box center [100, 176] width 200 height 23
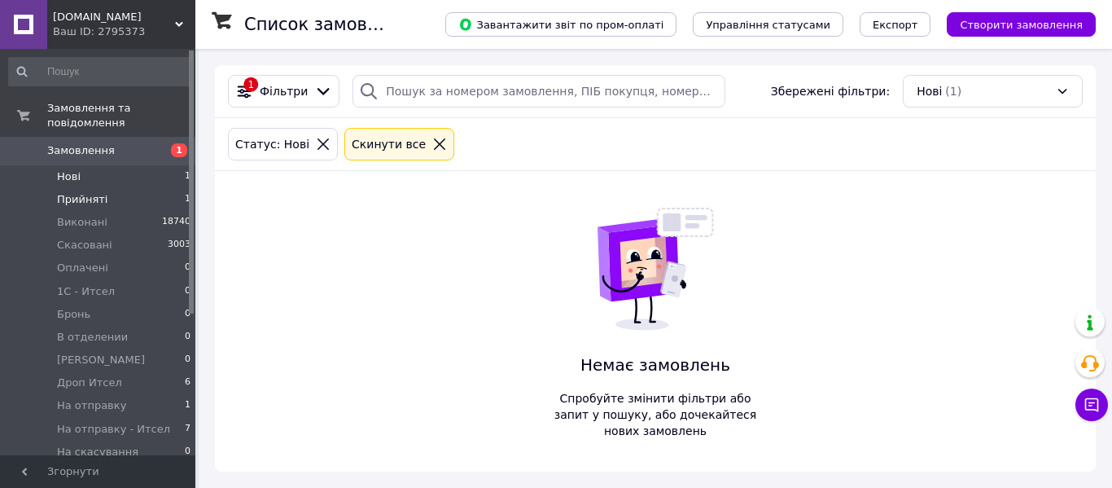
click at [104, 188] on li "Прийняті 1" at bounding box center [100, 199] width 200 height 23
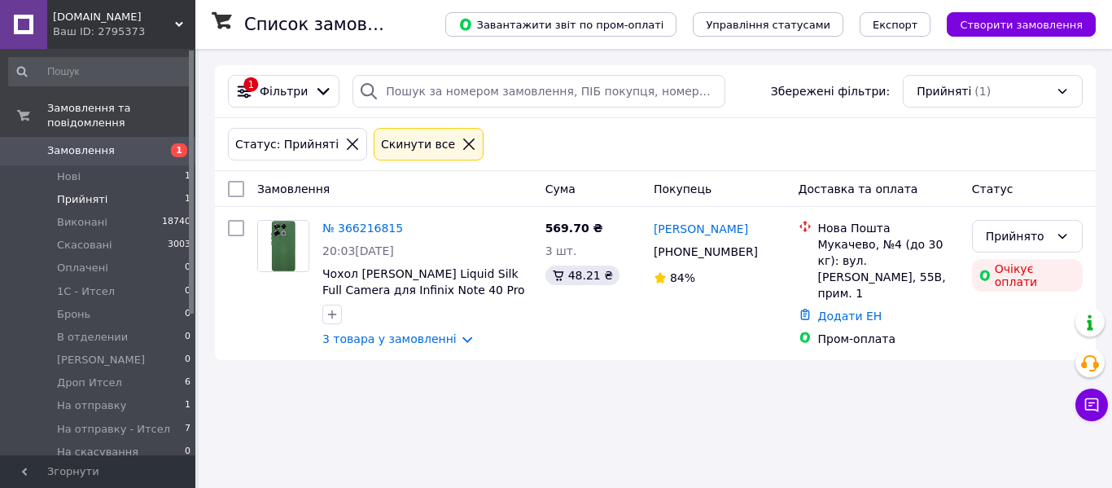
click at [97, 143] on span "Замовлення" at bounding box center [81, 150] width 68 height 15
